Goal: Transaction & Acquisition: Subscribe to service/newsletter

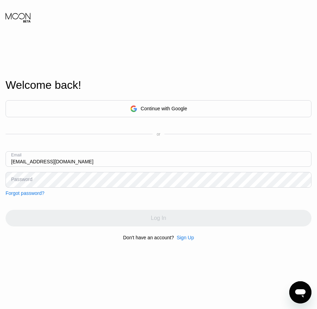
type input "[EMAIL_ADDRESS][DOMAIN_NAME]"
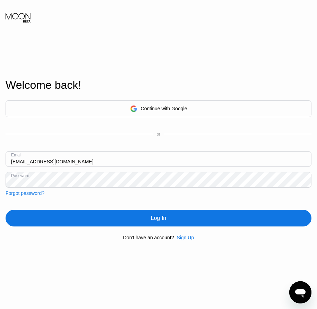
click at [164, 219] on div "Log In" at bounding box center [158, 218] width 15 height 7
click at [185, 238] on div "Sign Up" at bounding box center [184, 238] width 17 height 6
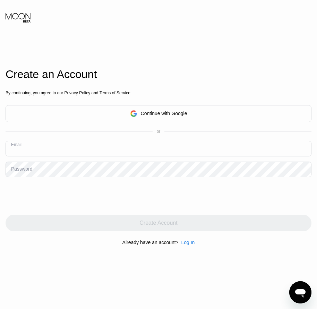
paste input "[EMAIL_ADDRESS][DOMAIN_NAME]"
type input "[EMAIL_ADDRESS][DOMAIN_NAME]"
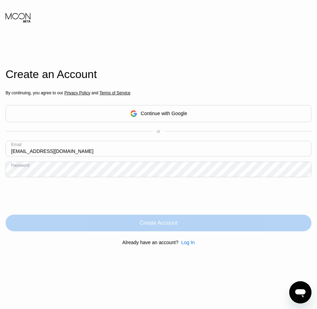
click at [154, 225] on div "Create Account" at bounding box center [158, 222] width 38 height 7
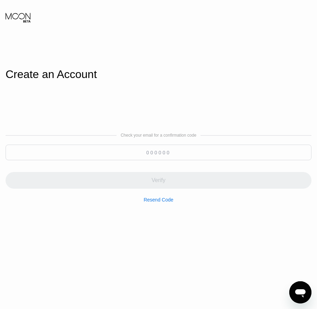
paste input "055440"
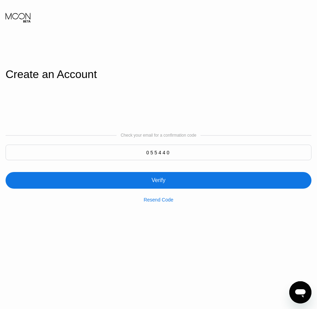
type input "055440"
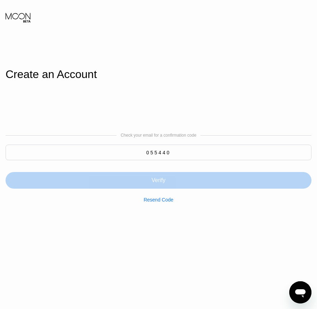
click at [164, 186] on div "Verify" at bounding box center [159, 180] width 306 height 17
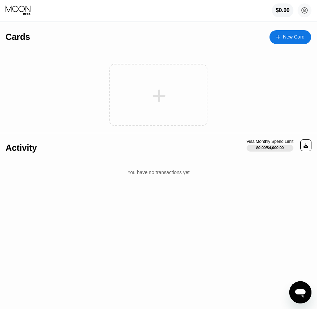
click at [280, 41] on div "New Card" at bounding box center [290, 37] width 42 height 14
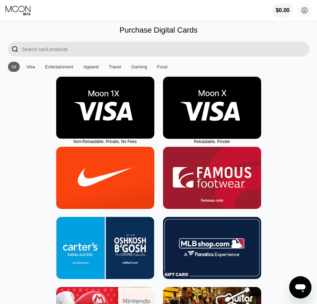
click at [215, 133] on img at bounding box center [212, 108] width 98 height 62
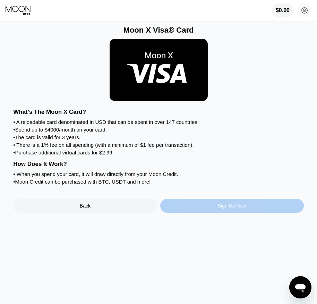
click at [232, 208] on div "Sign Up Now" at bounding box center [232, 206] width 28 height 6
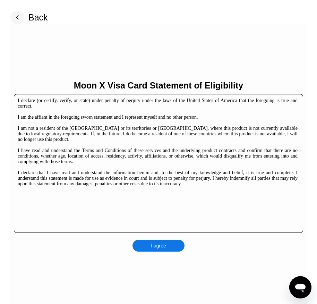
click at [161, 244] on div "I agree" at bounding box center [158, 245] width 15 height 6
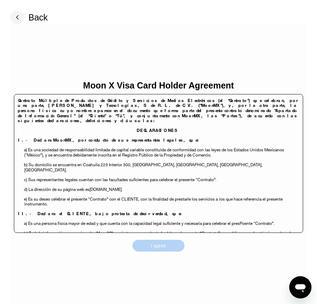
click at [165, 245] on div "I agree" at bounding box center [158, 245] width 15 height 6
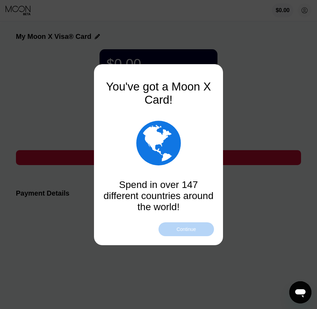
click at [188, 228] on div "Continue" at bounding box center [185, 229] width 19 height 6
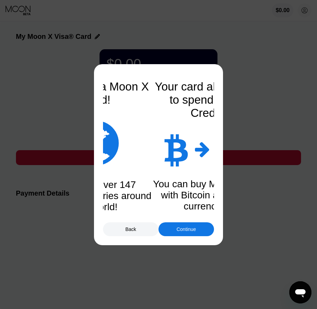
click at [188, 229] on div "Continue" at bounding box center [185, 229] width 19 height 6
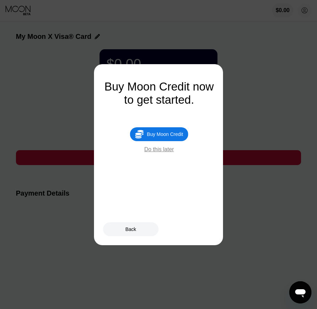
click at [171, 127] on div "Buy Moon Credit now to get started.  Buy Moon Credit Do this later" at bounding box center [159, 116] width 111 height 72
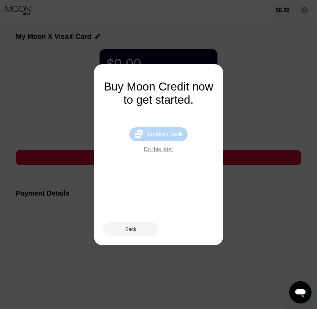
click at [172, 137] on div "Buy Moon Credit" at bounding box center [164, 134] width 36 height 6
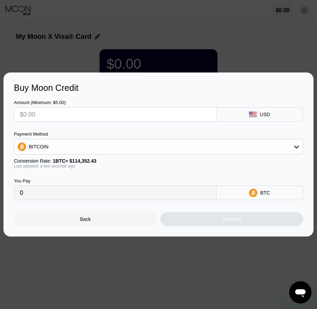
click at [97, 225] on div "Back" at bounding box center [85, 219] width 143 height 14
